Goal: Task Accomplishment & Management: Manage account settings

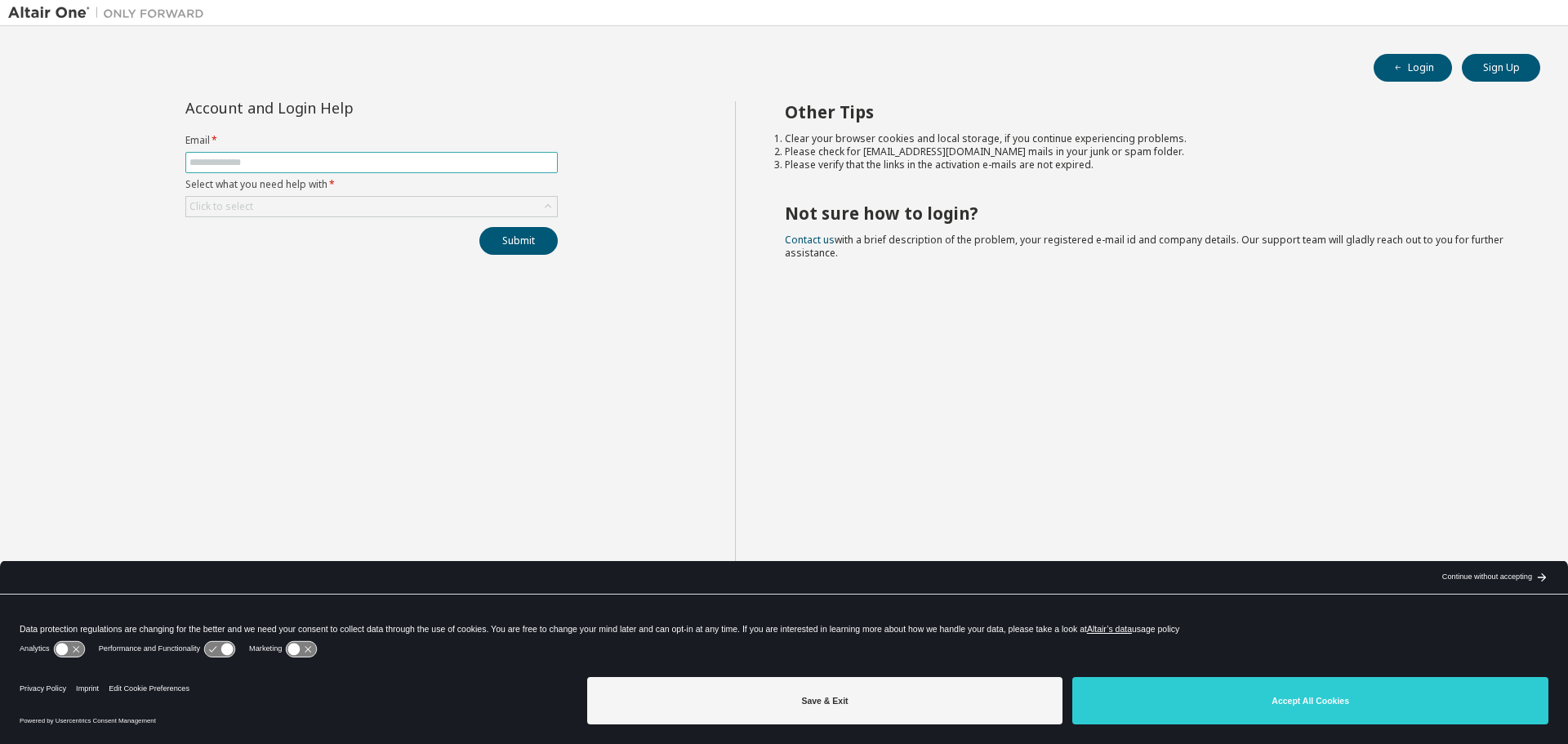
click at [380, 163] on input "text" at bounding box center [371, 163] width 364 height 14
type input "**********"
click at [310, 201] on div "Click to select" at bounding box center [372, 207] width 371 height 19
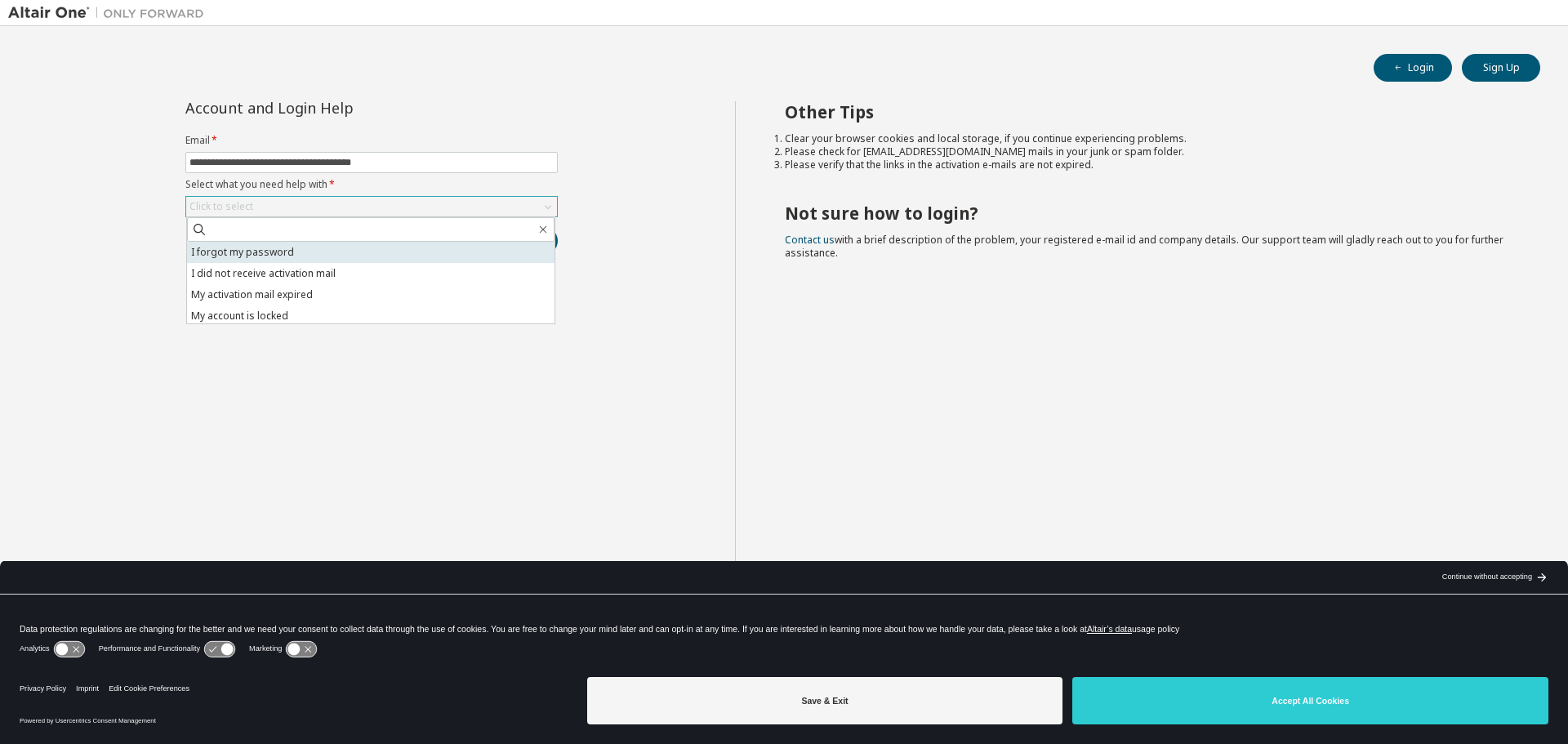
click at [278, 247] on li "I forgot my password" at bounding box center [371, 252] width 368 height 21
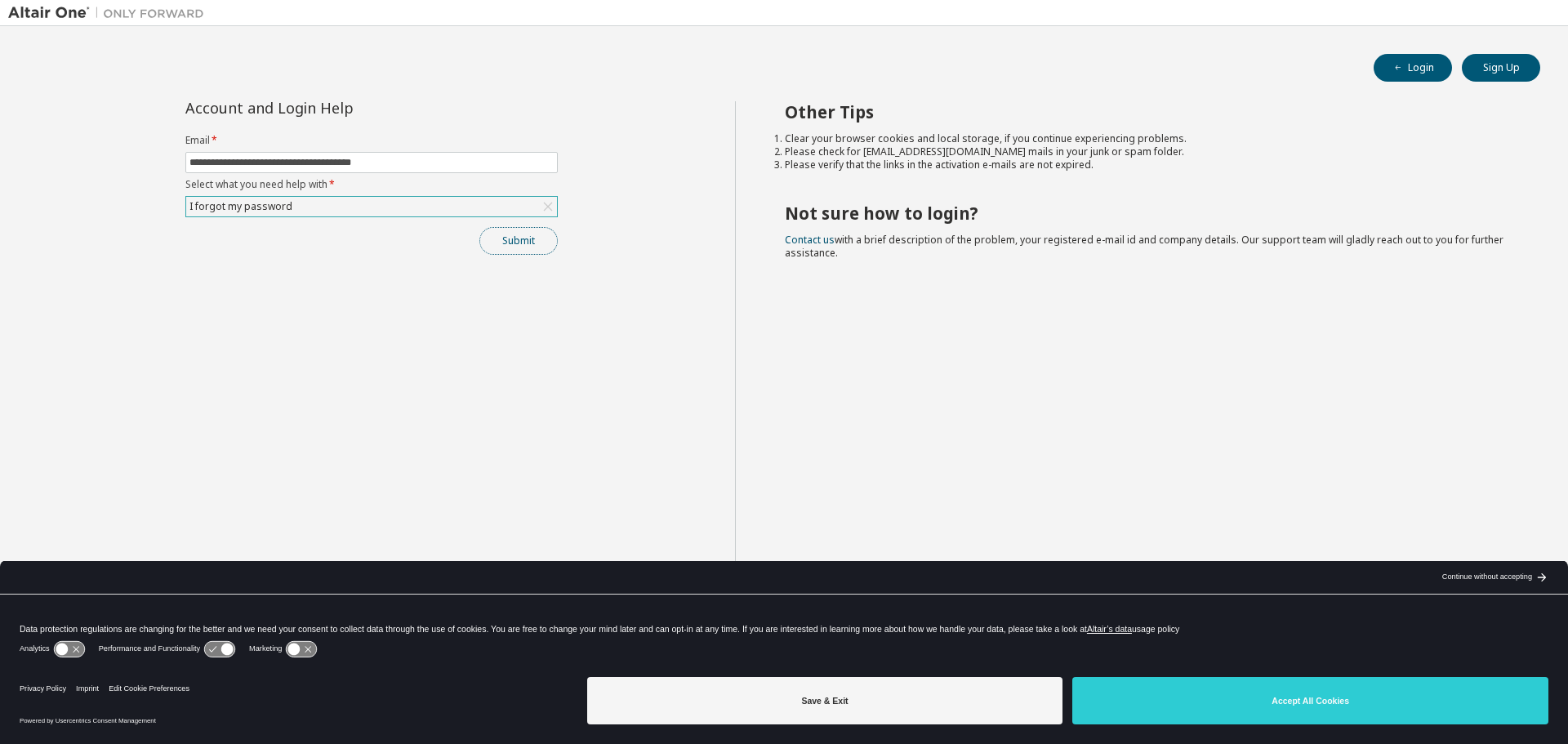
click at [526, 241] on button "Submit" at bounding box center [518, 240] width 78 height 28
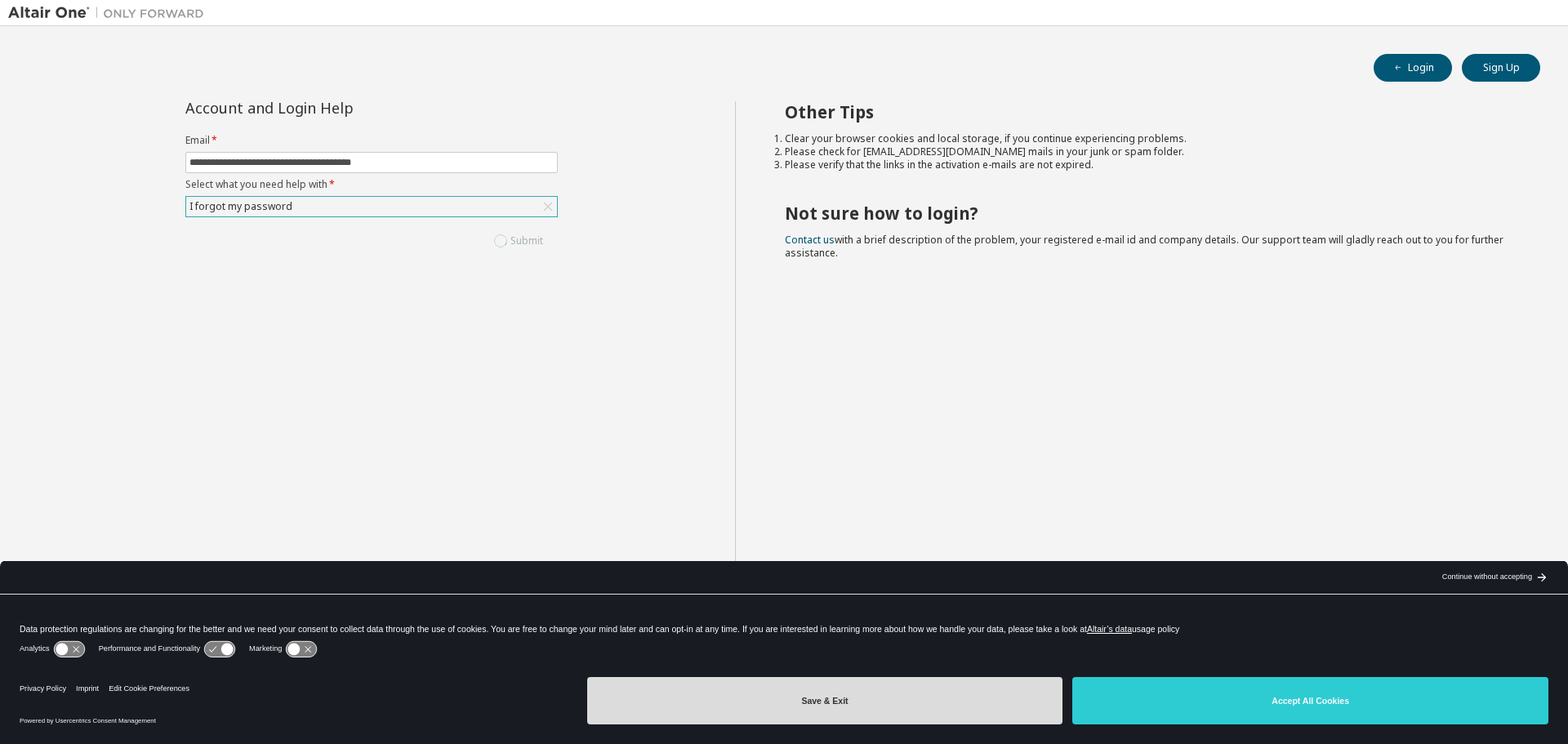
click at [876, 702] on button "Save & Exit" at bounding box center [825, 700] width 476 height 47
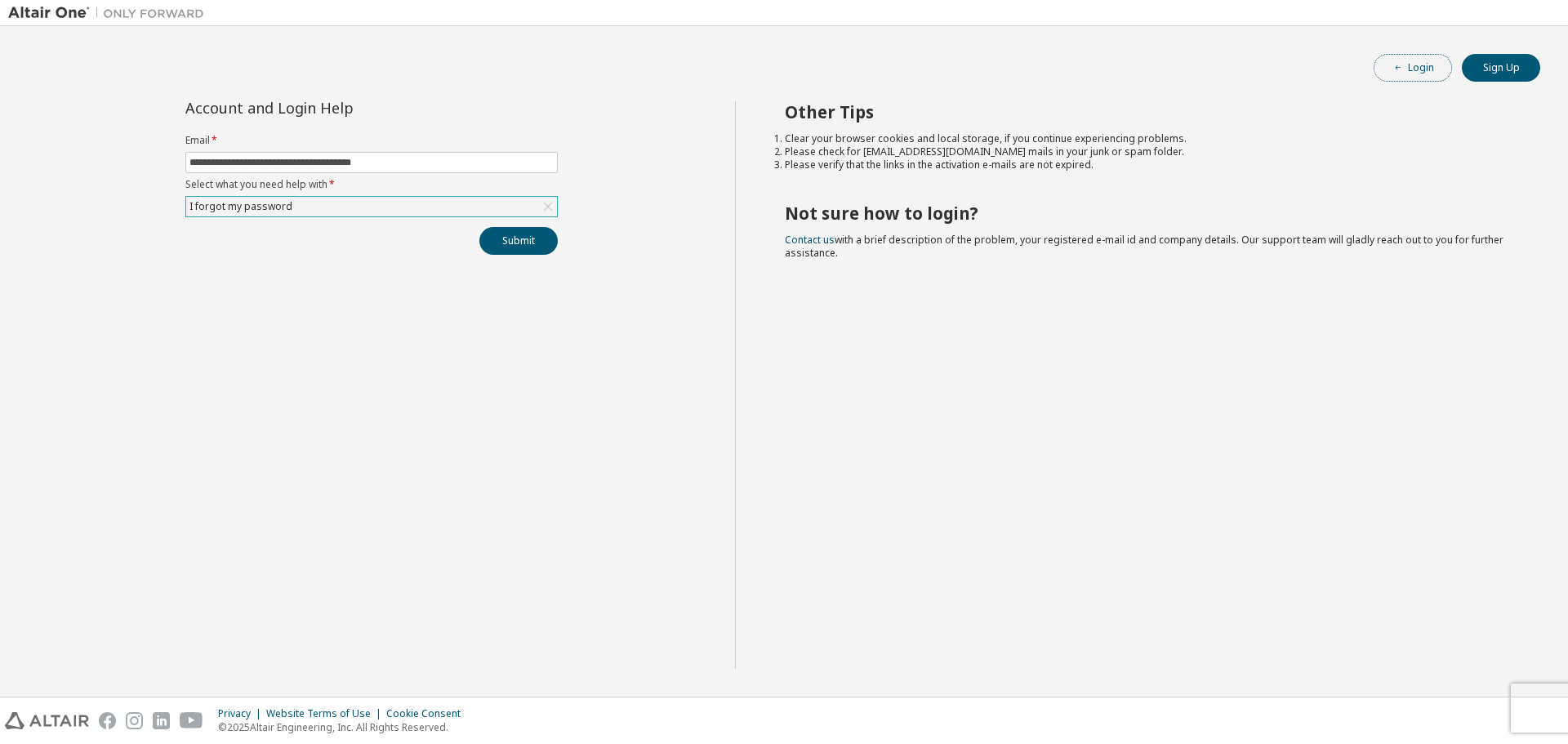
click at [1406, 72] on button "Login" at bounding box center [1413, 68] width 78 height 28
